Goal: Task Accomplishment & Management: Complete application form

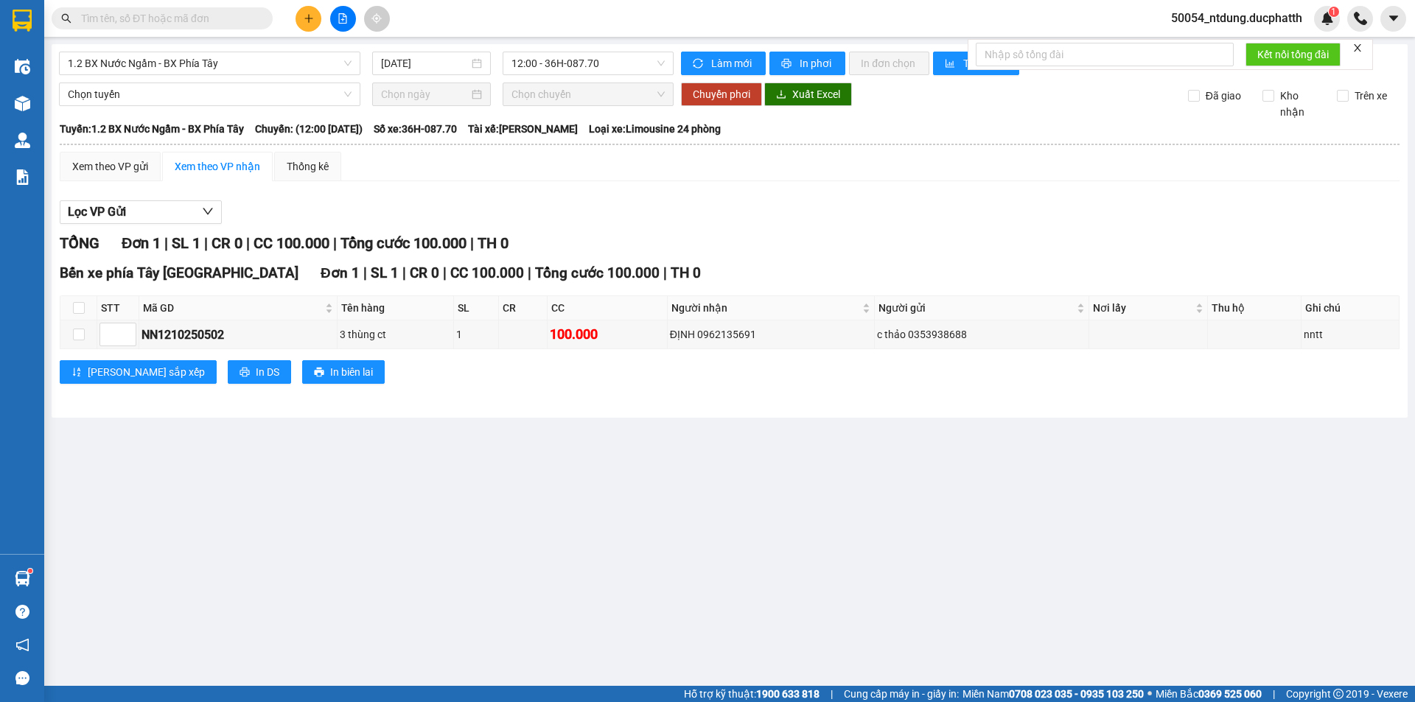
click at [242, 21] on input "text" at bounding box center [168, 18] width 174 height 16
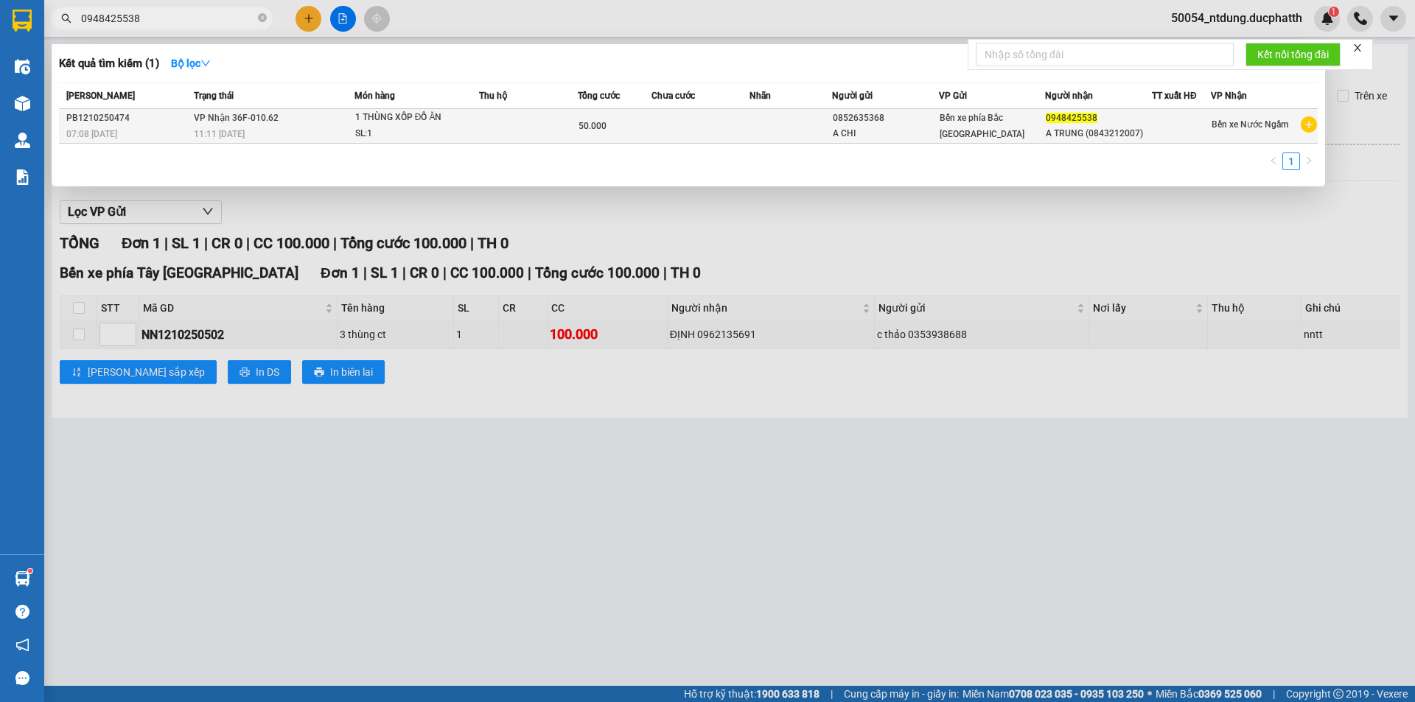
type input "0948425538"
click at [657, 129] on td at bounding box center [700, 126] width 99 height 35
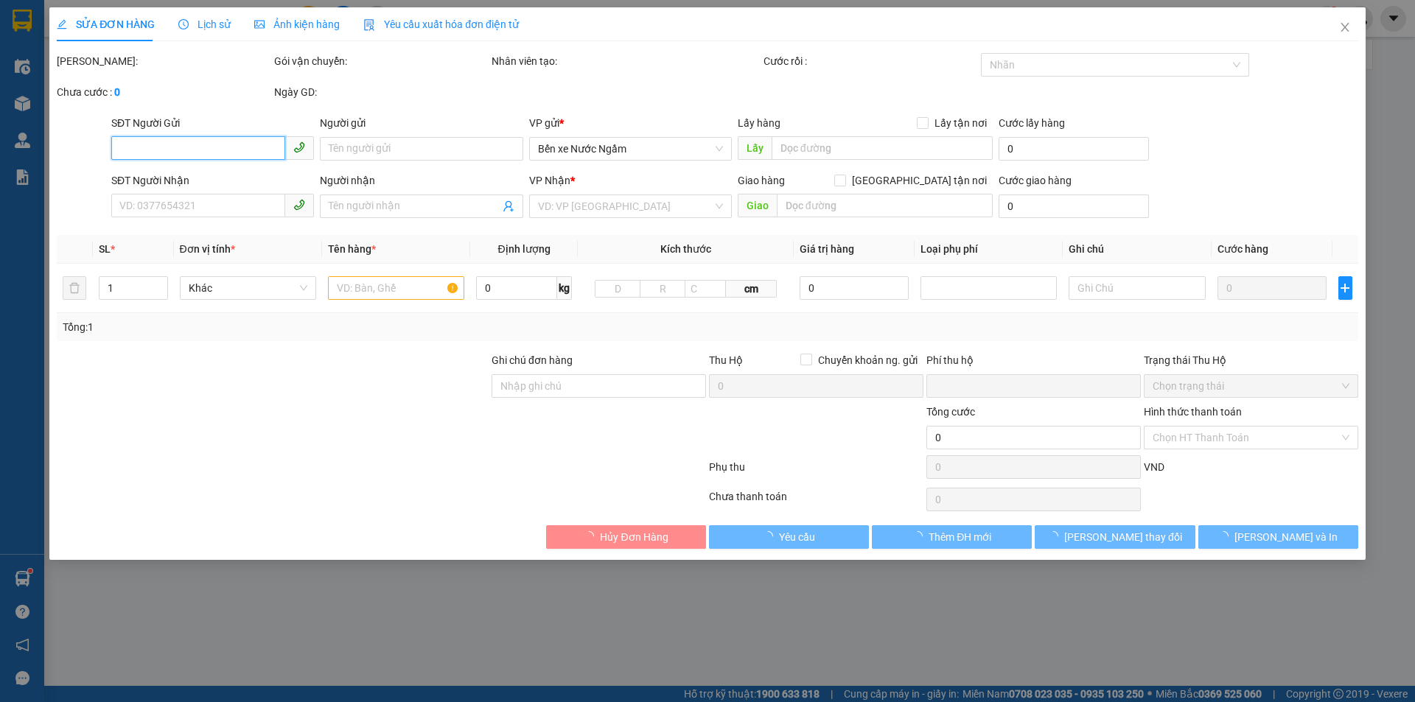
type input "0852635368"
type input "A CHI"
type input "0948425538"
type input "A TRUNG (0843212007)"
type input "0"
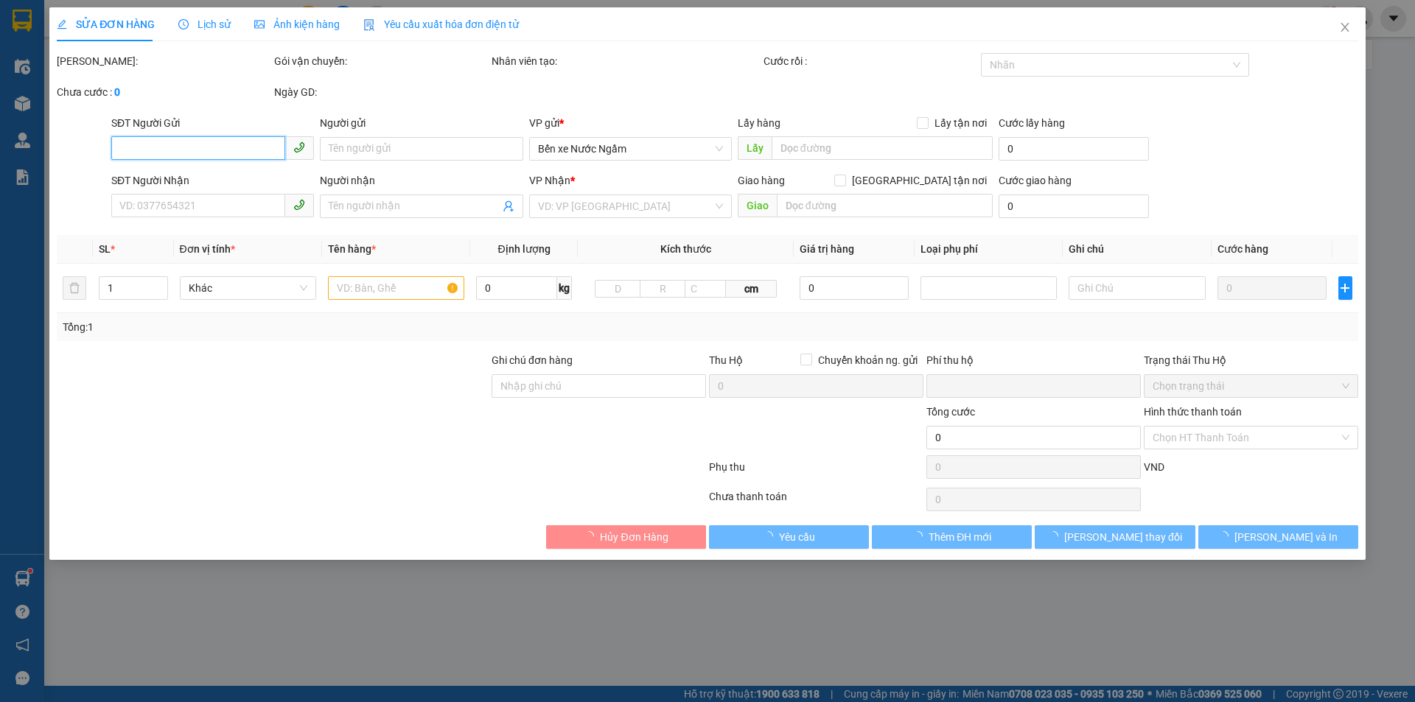
type input "50.000"
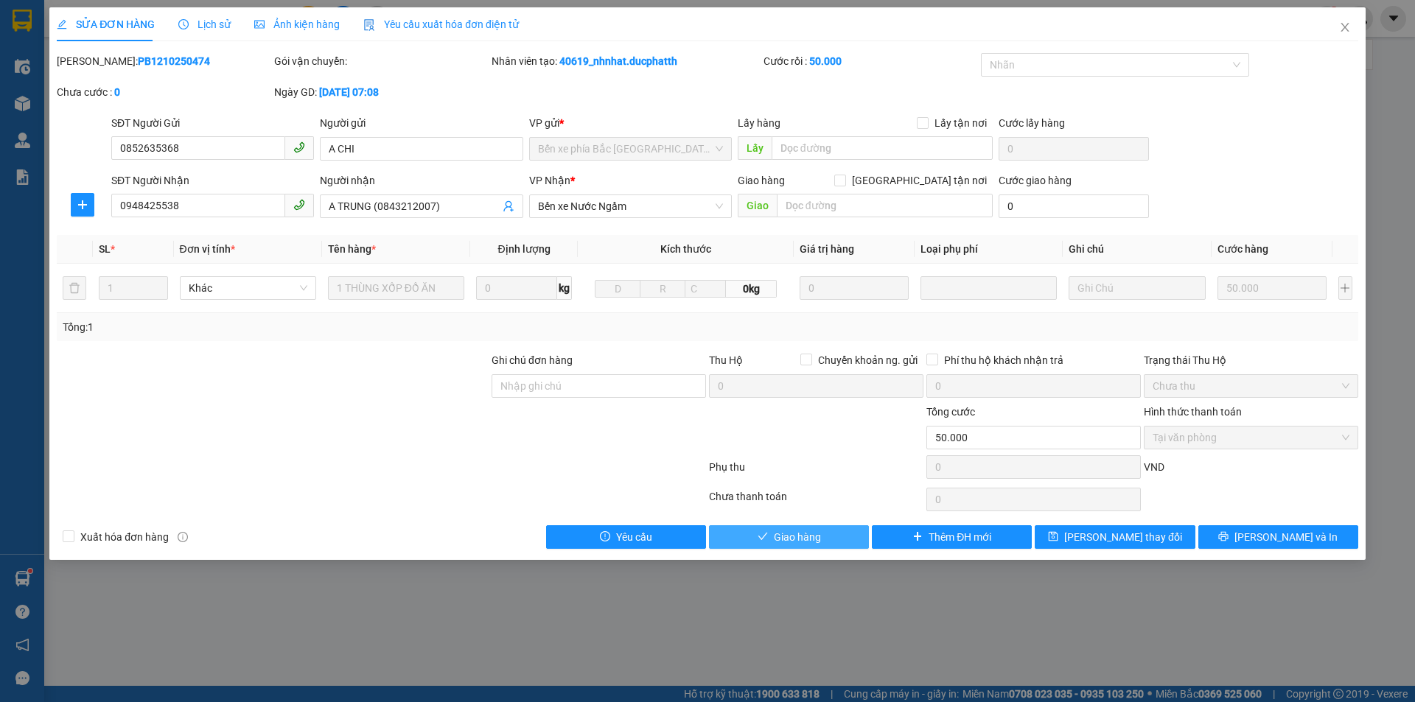
click at [810, 532] on span "Giao hàng" at bounding box center [797, 537] width 47 height 16
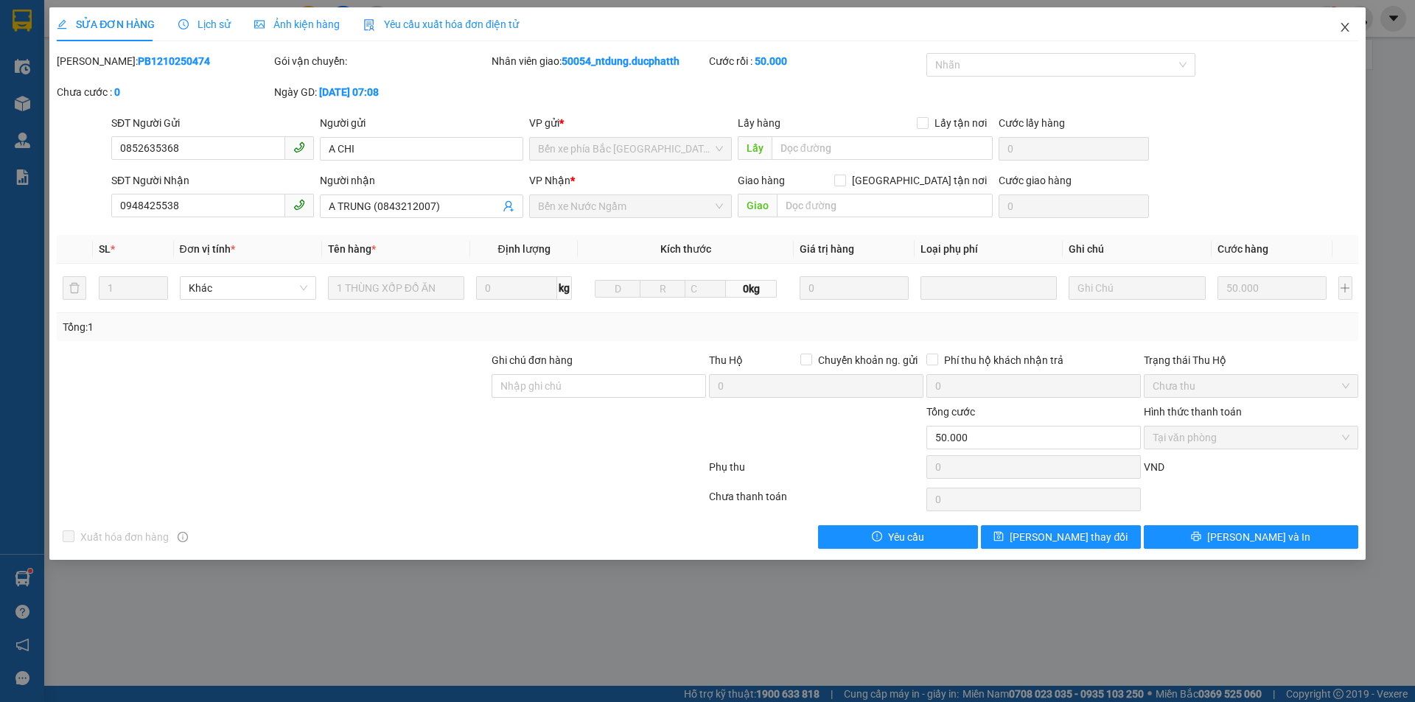
click at [1342, 29] on icon "close" at bounding box center [1345, 27] width 12 height 12
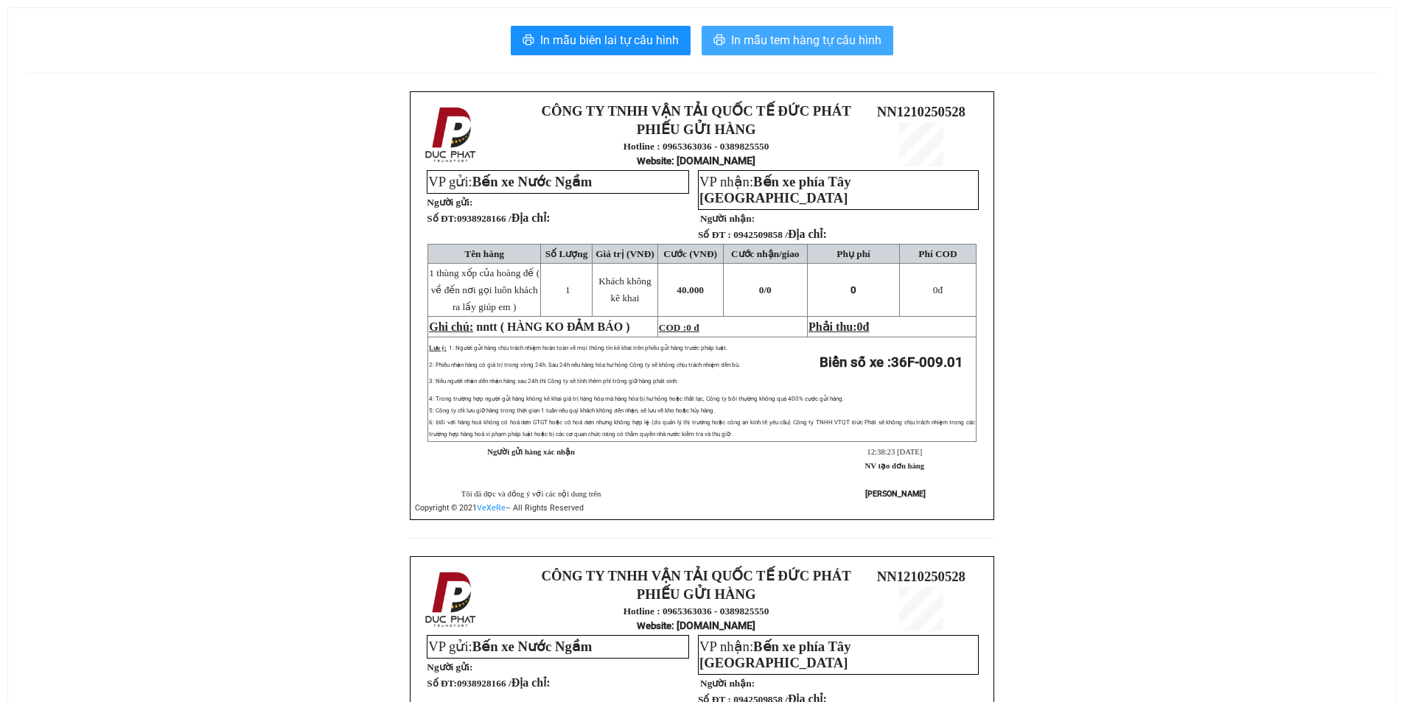
click at [717, 34] on button "In mẫu tem hàng tự cấu hình" at bounding box center [798, 40] width 192 height 29
click at [1149, 83] on div "In mẫu biên lai tự cấu hình In mẫu tem hàng tự cấu hình CÔNG TY TNHH VẬN TẢI QU…" at bounding box center [702, 523] width 1388 height 1031
drag, startPoint x: 809, startPoint y: 55, endPoint x: 820, endPoint y: 45, distance: 14.6
click at [811, 51] on button "In mẫu tem hàng tự cấu hình" at bounding box center [798, 40] width 192 height 29
click at [820, 45] on span "In mẫu tem hàng tự cấu hình" at bounding box center [806, 40] width 150 height 18
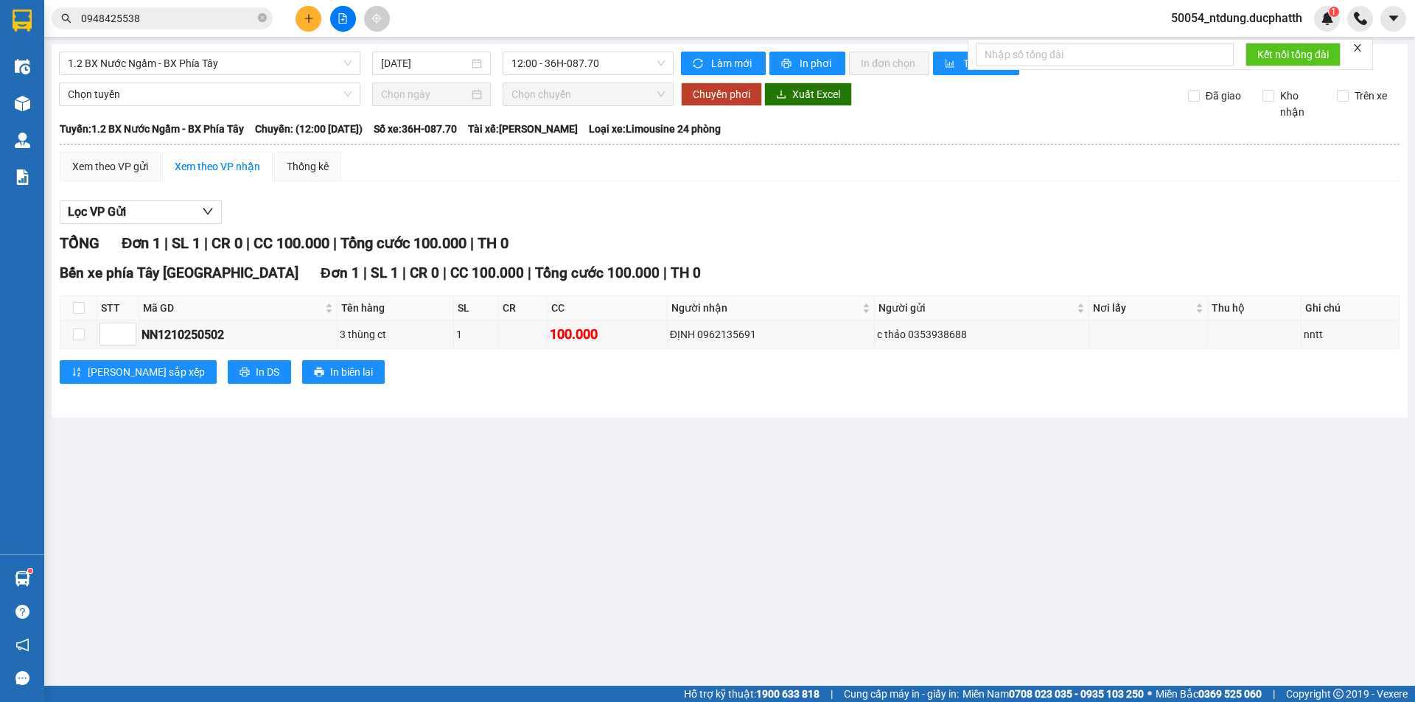
click at [211, 18] on input "0948425538" at bounding box center [168, 18] width 174 height 16
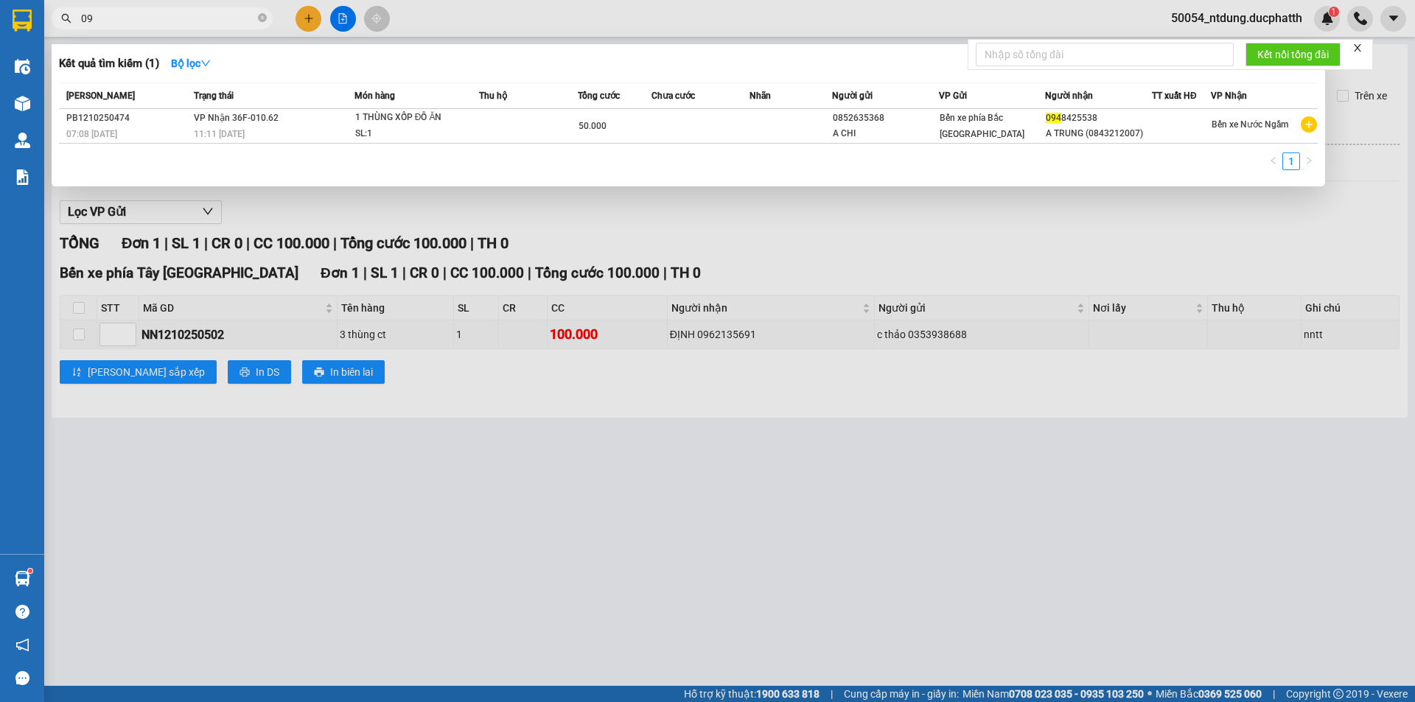
type input "0"
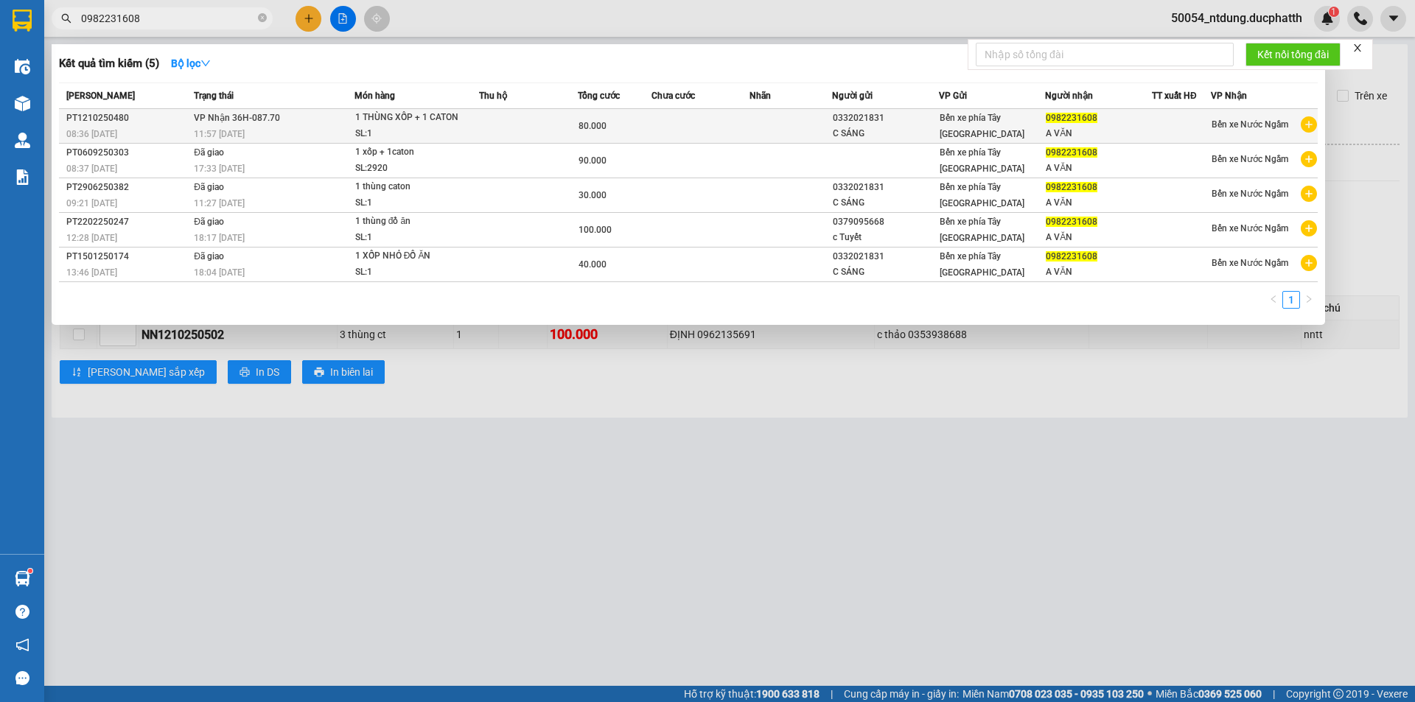
type input "0982231608"
click at [531, 126] on td at bounding box center [528, 126] width 99 height 35
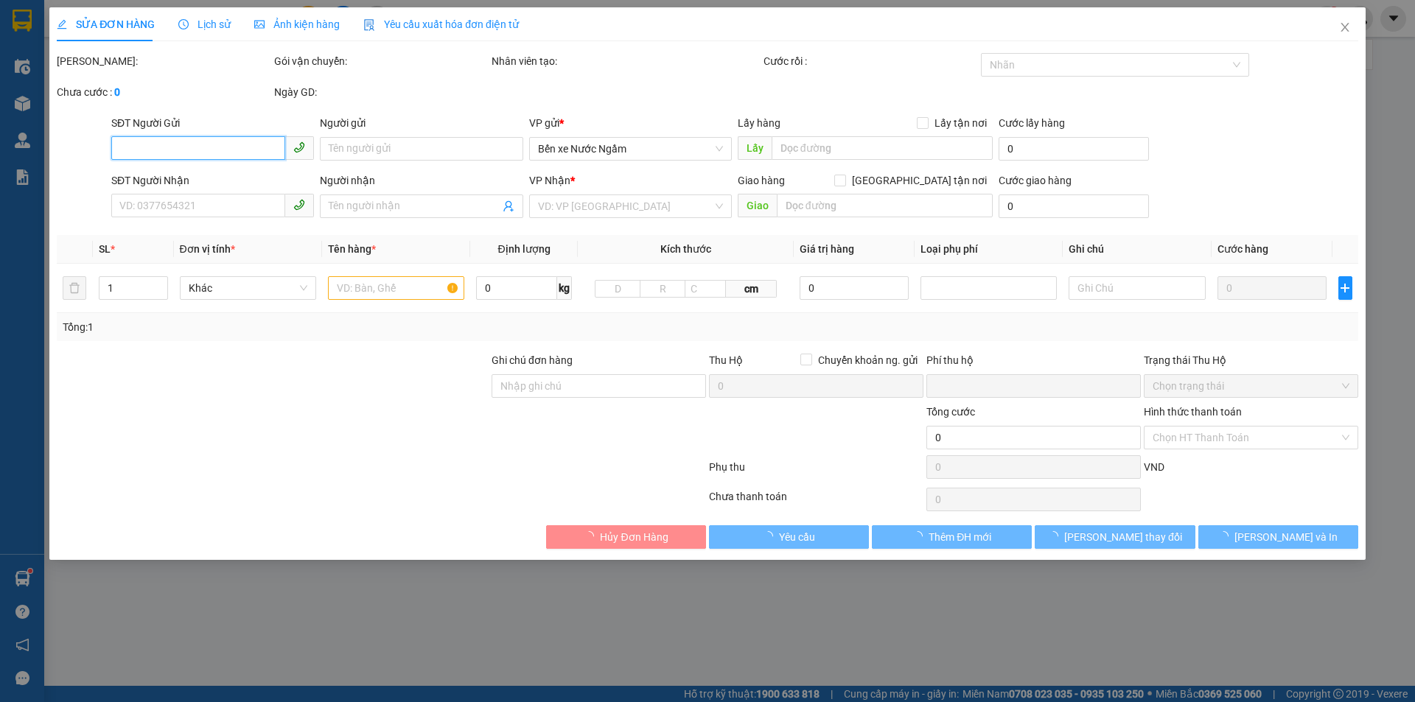
type input "0332021831"
type input "C SÁNG"
type input "0982231608"
type input "A VĂN"
type input "0"
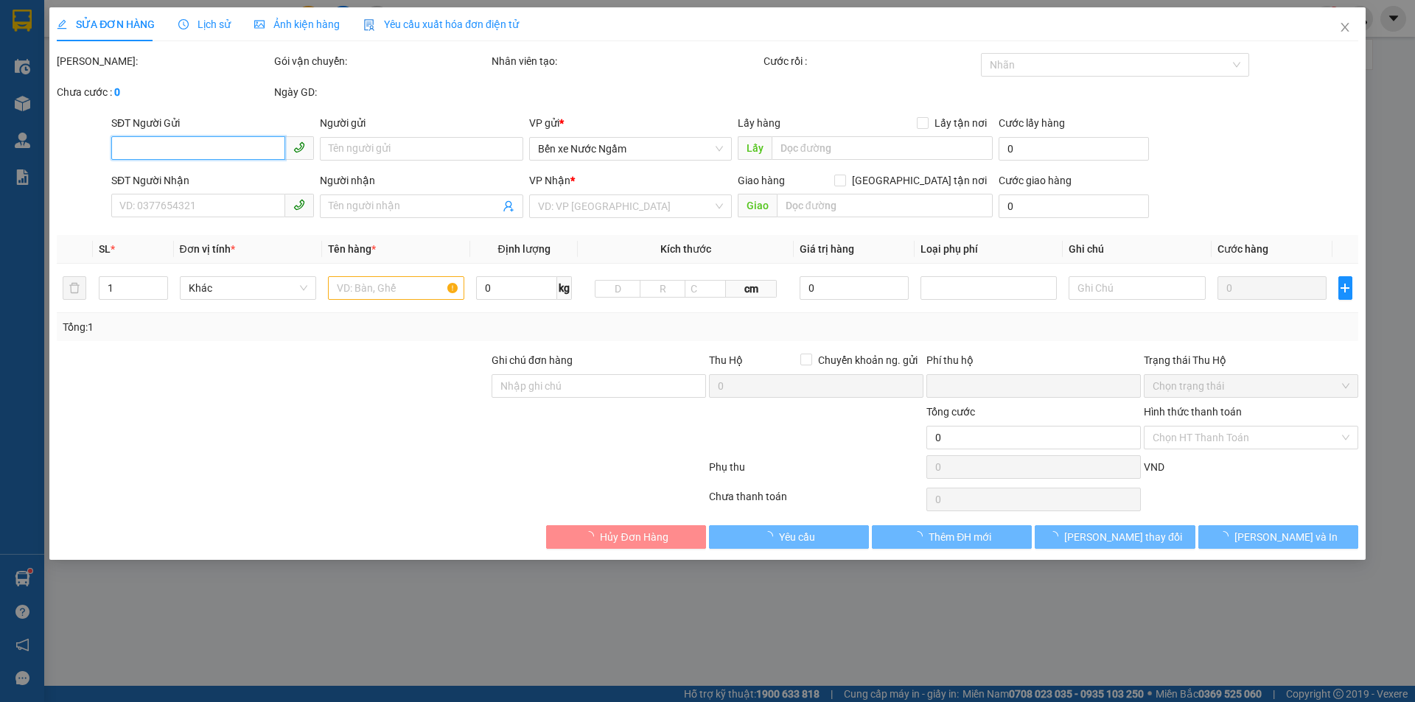
type input "80.000"
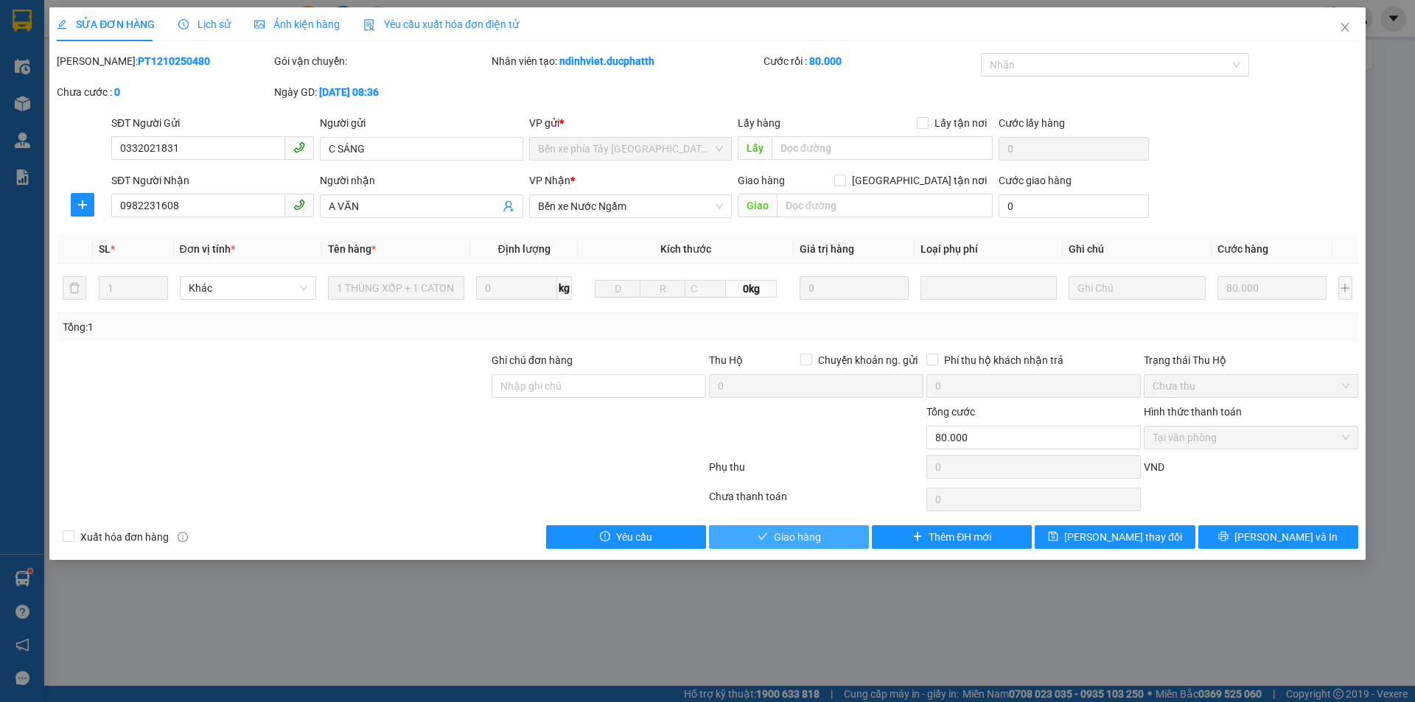
click at [784, 534] on span "Giao hàng" at bounding box center [797, 537] width 47 height 16
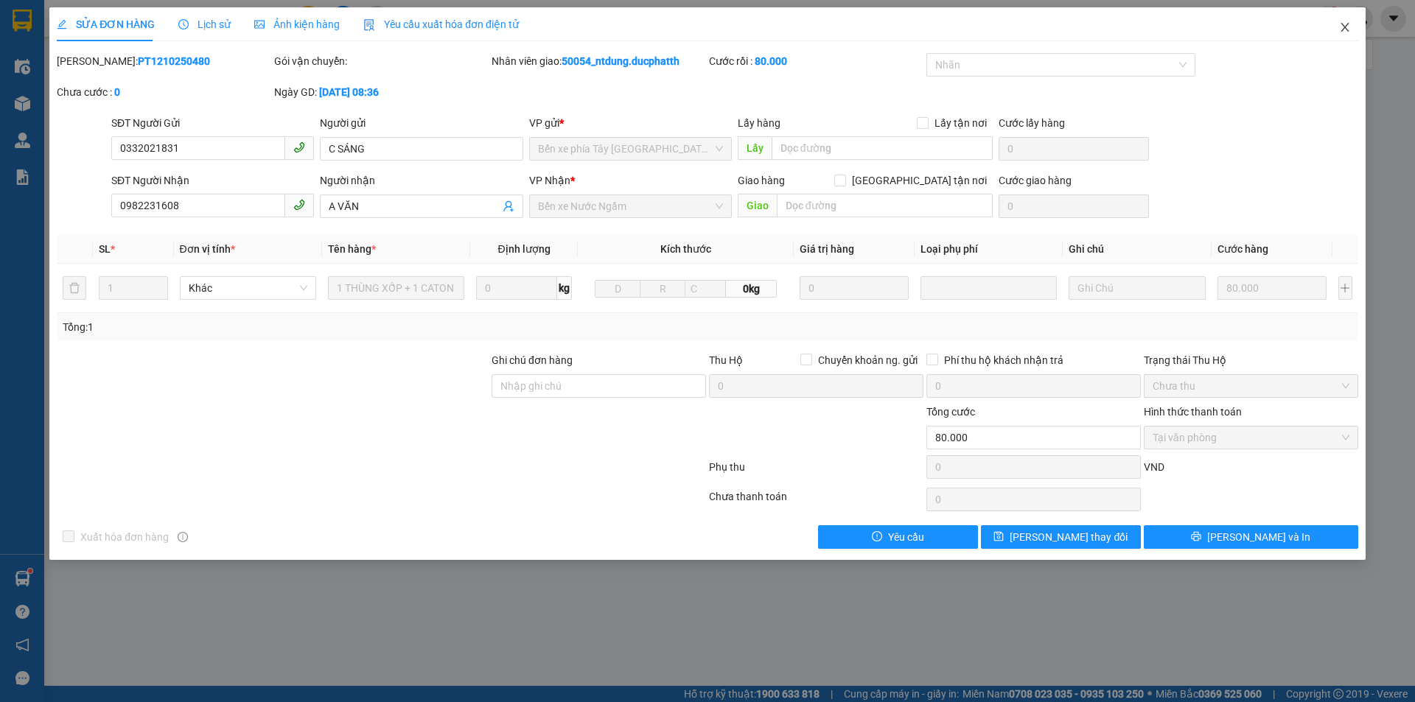
click at [1341, 24] on icon "close" at bounding box center [1345, 27] width 12 height 12
